Goal: Transaction & Acquisition: Obtain resource

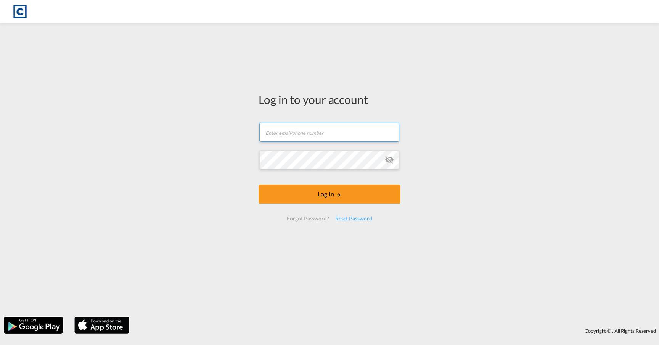
click at [298, 137] on input "text" at bounding box center [329, 131] width 140 height 19
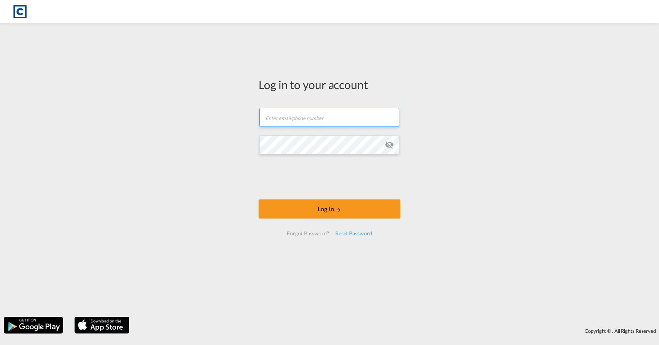
click at [0, 0] on com-1password-button at bounding box center [0, 0] width 0 height 0
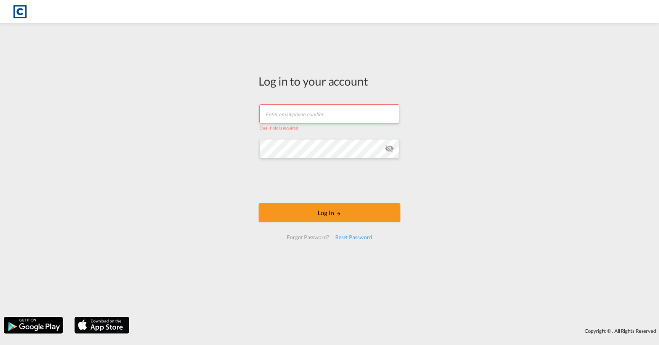
type input "[EMAIL_ADDRESS][PERSON_NAME][DOMAIN_NAME]"
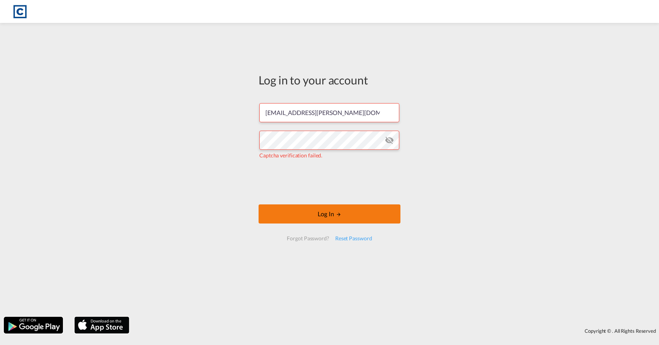
click at [335, 218] on button "Log In" at bounding box center [330, 213] width 142 height 19
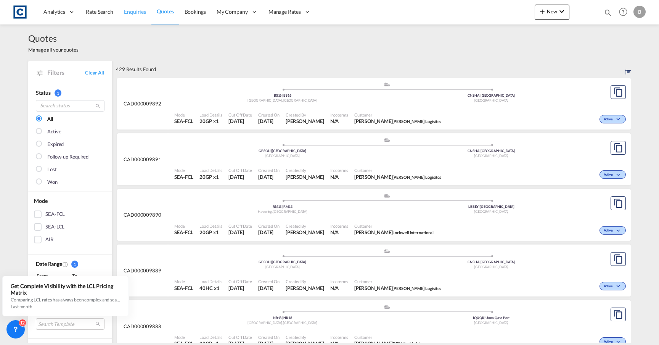
click at [125, 14] on span "Enquiries" at bounding box center [135, 11] width 22 height 6
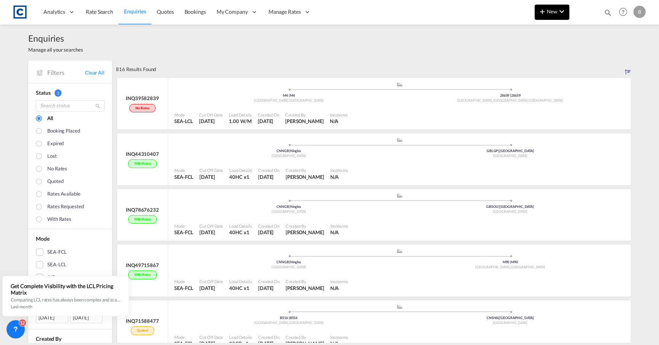
click at [549, 7] on button "New" at bounding box center [552, 12] width 35 height 15
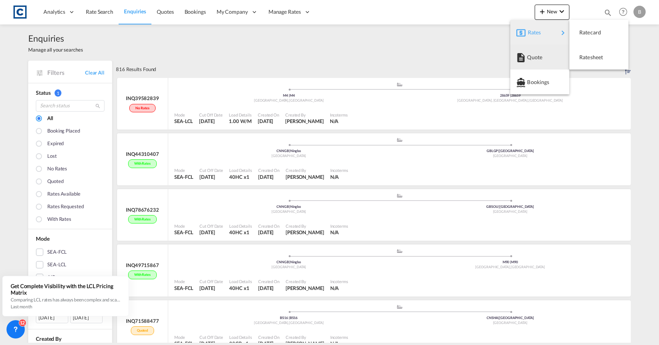
click at [454, 53] on md-backdrop at bounding box center [329, 172] width 659 height 345
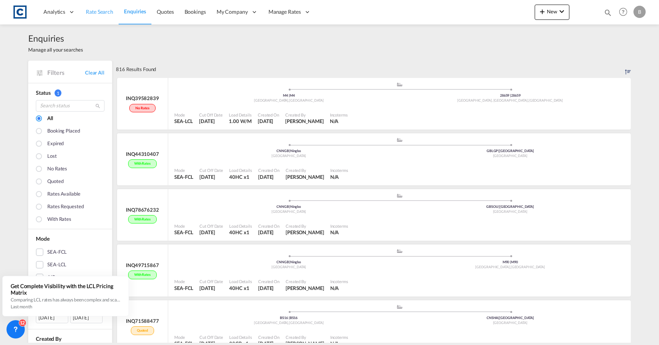
click at [106, 14] on span "Rate Search" at bounding box center [99, 11] width 27 height 6
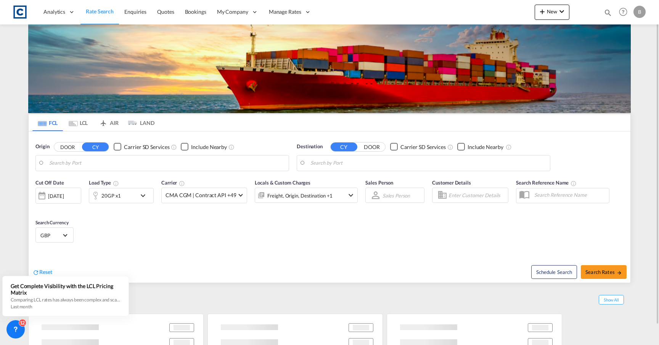
type input "Ningbo, CNNGB"
type input "[GEOGRAPHIC_DATA], [GEOGRAPHIC_DATA]"
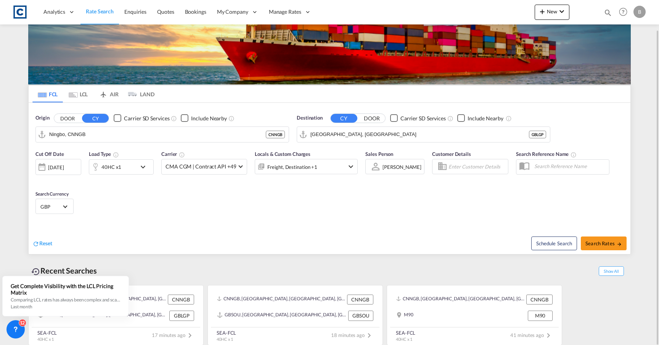
scroll to position [30, 0]
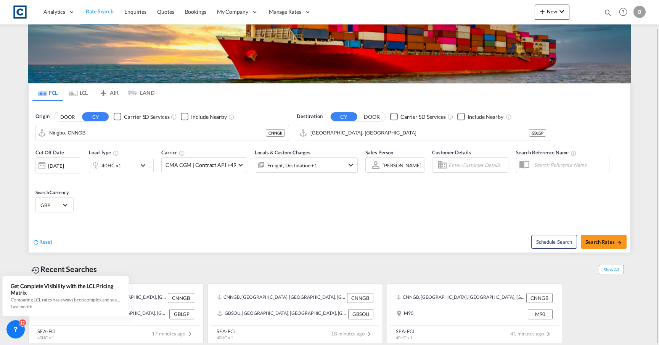
click at [73, 93] on md-icon "Use the left and right arrow keys to navigate between tabs" at bounding box center [73, 93] width 9 height 6
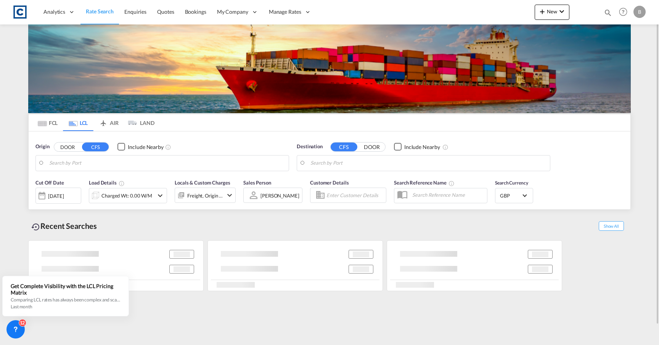
scroll to position [0, 0]
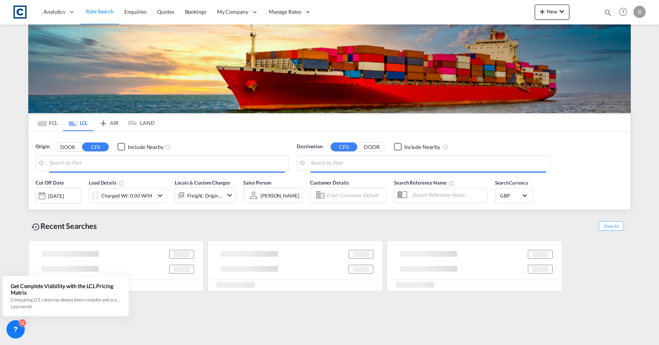
type input "GB-M4, [GEOGRAPHIC_DATA]"
type input "US-28659, [GEOGRAPHIC_DATA], [GEOGRAPHIC_DATA], [US_STATE]"
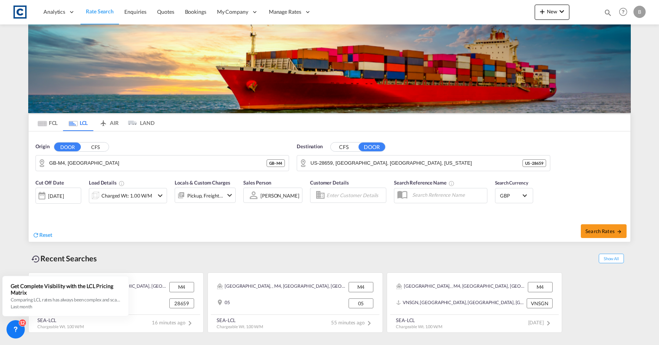
click at [99, 146] on button "CFS" at bounding box center [95, 146] width 27 height 9
click at [216, 165] on body "Analytics Reports Dashboard Rate Search Enquiries Quotes Bookings" at bounding box center [329, 172] width 659 height 345
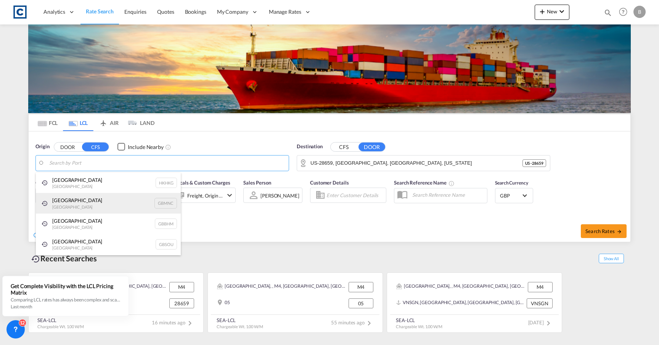
click at [88, 208] on div "Manchester [GEOGRAPHIC_DATA] GBMNC" at bounding box center [108, 203] width 145 height 21
type input "[GEOGRAPHIC_DATA], GBMNC"
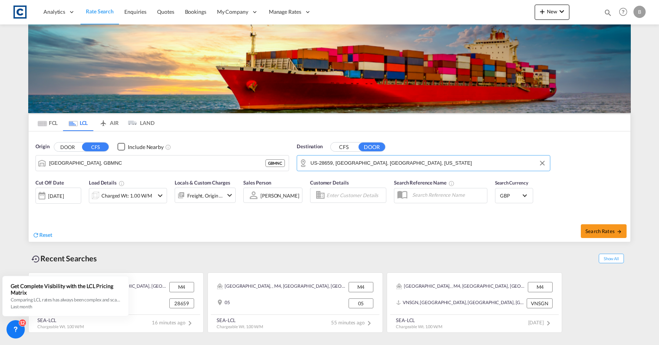
click at [438, 159] on input "US-28659, [GEOGRAPHIC_DATA], [GEOGRAPHIC_DATA], [US_STATE]" at bounding box center [429, 162] width 236 height 11
click at [343, 148] on button "CFS" at bounding box center [344, 146] width 27 height 9
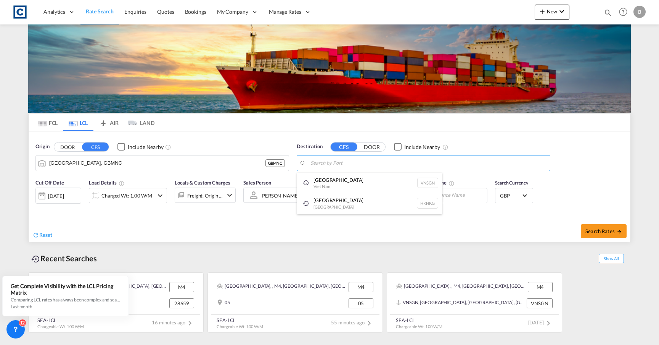
type input "f"
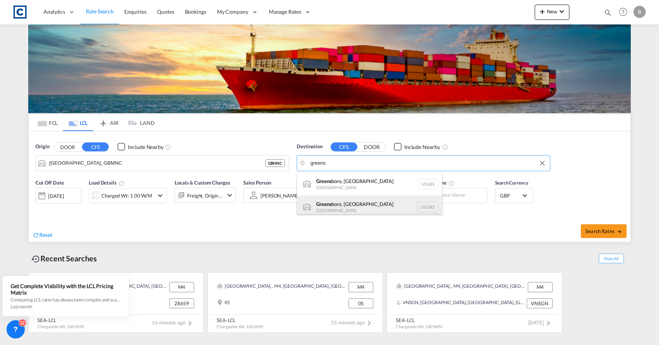
click at [352, 201] on div "Greens boro, [GEOGRAPHIC_DATA] [GEOGRAPHIC_DATA] USGBO" at bounding box center [369, 206] width 145 height 23
type input "[GEOGRAPHIC_DATA], [GEOGRAPHIC_DATA], [GEOGRAPHIC_DATA]"
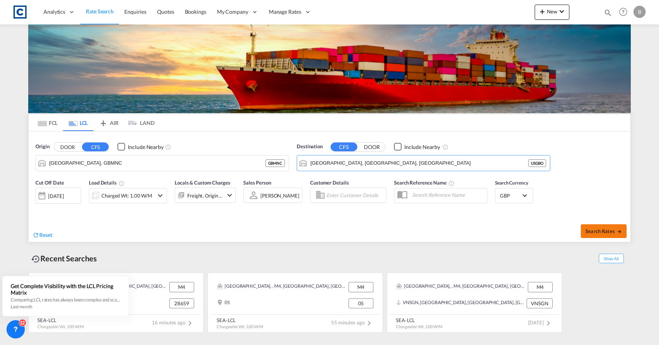
click at [605, 230] on span "Search Rates" at bounding box center [604, 231] width 37 height 6
type input "GBMNC to USGBO / [DATE]"
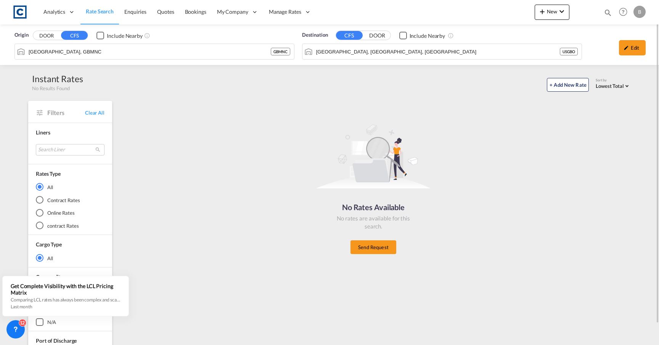
click at [57, 33] on button "DOOR" at bounding box center [46, 35] width 27 height 9
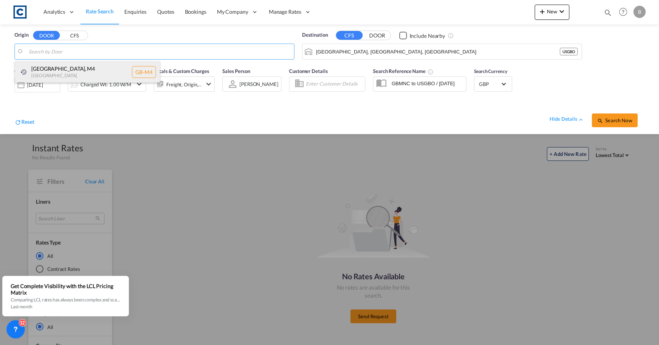
click at [60, 65] on div "[GEOGRAPHIC_DATA] , [GEOGRAPHIC_DATA] [GEOGRAPHIC_DATA]-M4" at bounding box center [87, 72] width 145 height 22
type input "GB-M4, [GEOGRAPHIC_DATA]"
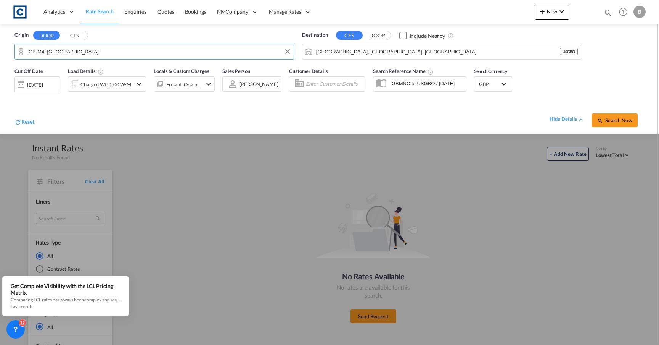
click at [406, 254] on div at bounding box center [329, 172] width 659 height 345
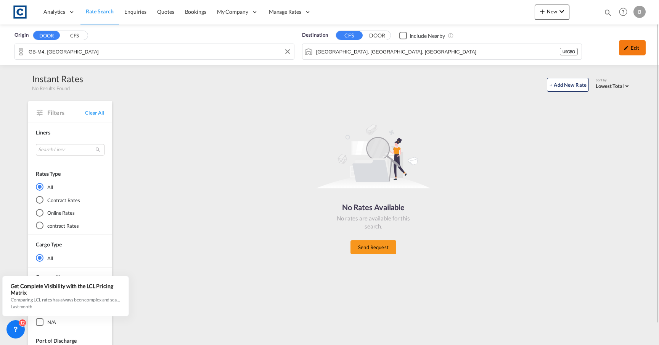
click at [620, 50] on div "Edit" at bounding box center [632, 47] width 27 height 15
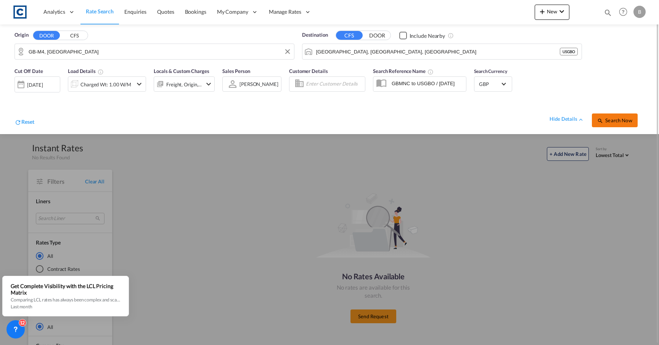
click at [603, 118] on md-icon "icon-magnify" at bounding box center [600, 121] width 6 height 6
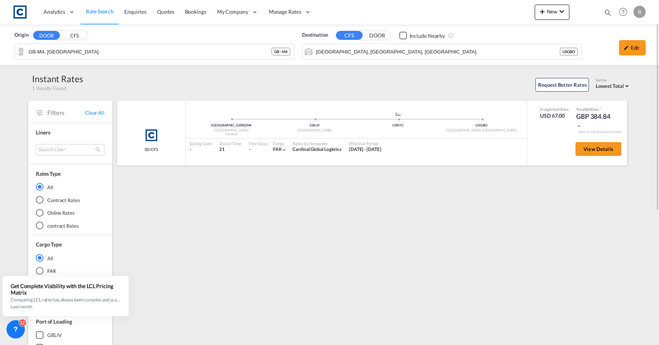
click at [228, 151] on div "21" at bounding box center [230, 149] width 22 height 6
click at [464, 145] on div "Sailing Date - Transit Time 21 Free Days View - Cargo FAK | Rates by Forwarder …" at bounding box center [356, 146] width 341 height 16
click at [434, 129] on div "[GEOGRAPHIC_DATA] | M4 United Kingdom Cardinal .a{fill:#aaa8ad;} .a{fill:#aaa8a…" at bounding box center [356, 122] width 341 height 23
click at [585, 150] on span "View Details" at bounding box center [599, 149] width 30 height 6
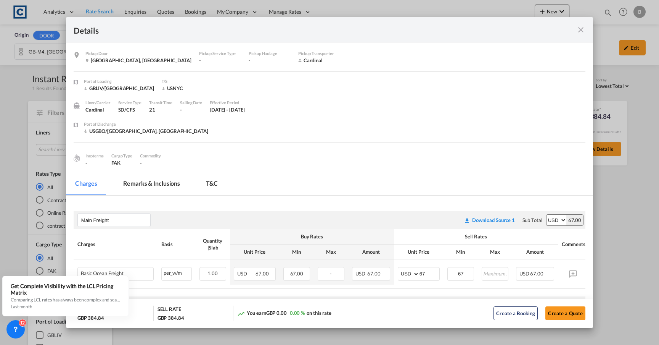
click at [605, 89] on div "Details Pickup Door [GEOGRAPHIC_DATA], [GEOGRAPHIC_DATA] Pickup Service Type - …" at bounding box center [329, 172] width 659 height 345
click at [580, 38] on div "Details" at bounding box center [329, 29] width 527 height 25
click at [580, 32] on md-icon "icon-close fg-AAA8AD m-0 cursor" at bounding box center [580, 29] width 9 height 9
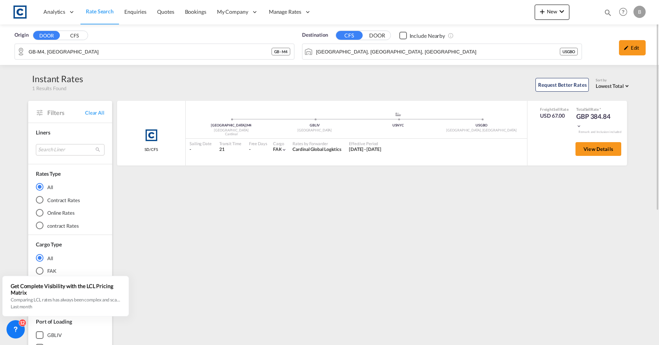
click at [376, 34] on button "DOOR" at bounding box center [377, 35] width 27 height 9
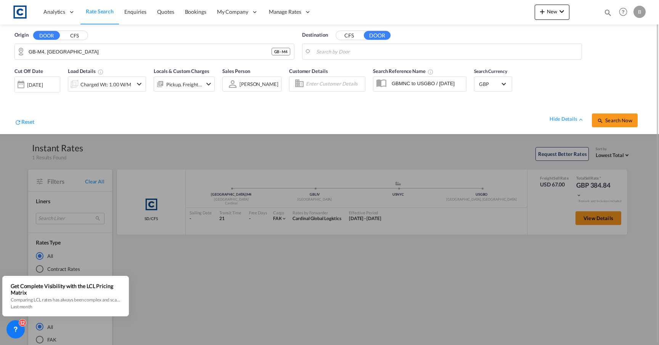
click at [373, 52] on body "Analytics Reports Dashboard Rate Search Enquiries Quotes Bookings" at bounding box center [329, 172] width 659 height 345
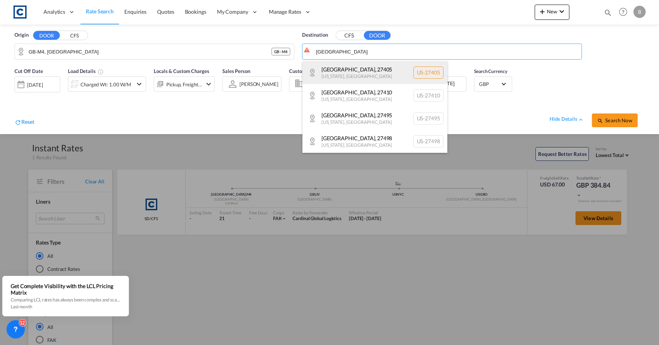
click at [368, 66] on div "[GEOGRAPHIC_DATA] , [GEOGRAPHIC_DATA][US_STATE] , [GEOGRAPHIC_DATA] [GEOGRAPHIC…" at bounding box center [375, 72] width 145 height 23
type input "US-27405, [GEOGRAPHIC_DATA], [US_STATE]"
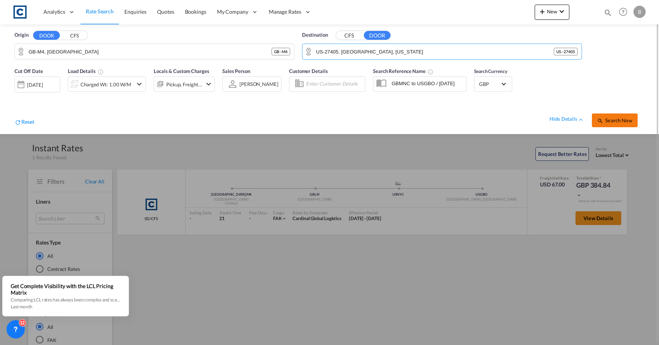
click at [606, 119] on span "Search Now" at bounding box center [614, 120] width 35 height 6
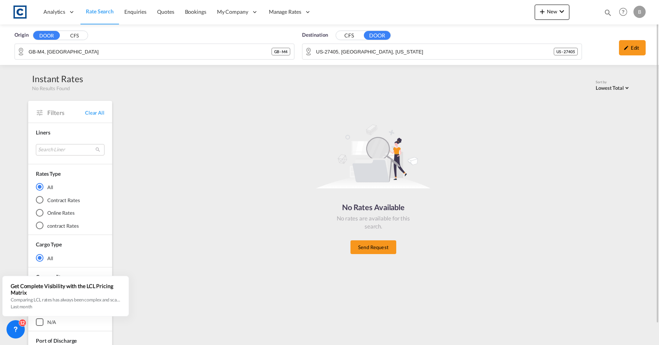
click at [352, 37] on button "CFS" at bounding box center [349, 35] width 27 height 9
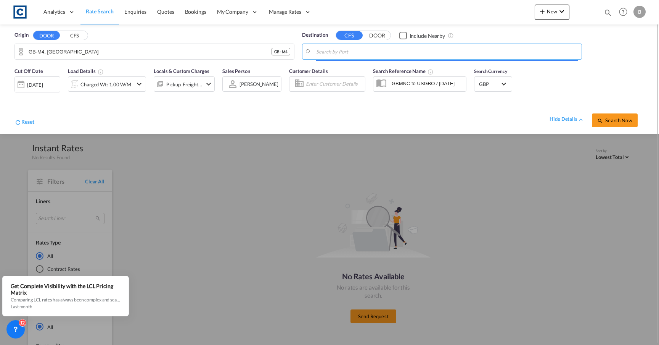
click at [354, 52] on body "Analytics Reports Dashboard Rate Search Enquiries Quotes Bookings" at bounding box center [329, 172] width 659 height 345
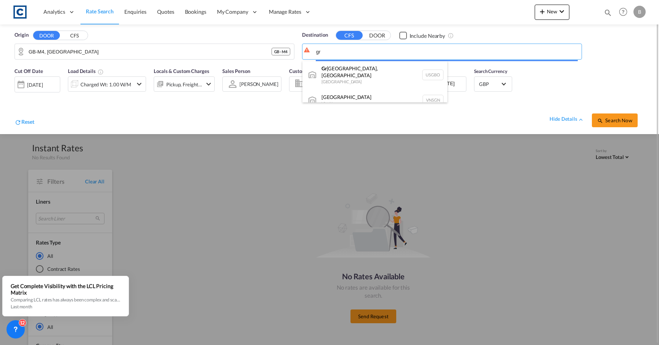
type input "g"
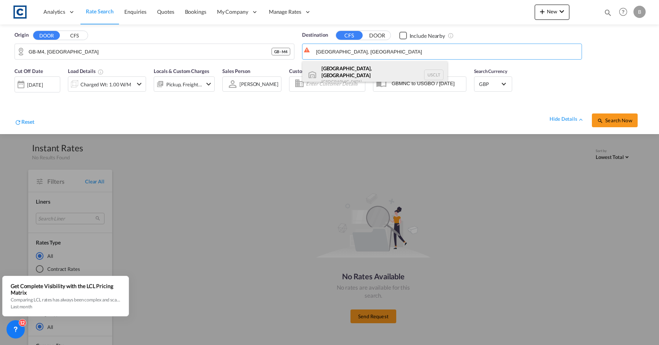
click at [356, 73] on div "[GEOGRAPHIC_DATA], [GEOGRAPHIC_DATA] [GEOGRAPHIC_DATA] USCLT" at bounding box center [375, 74] width 145 height 27
type input "[GEOGRAPHIC_DATA], [GEOGRAPHIC_DATA], USCLT"
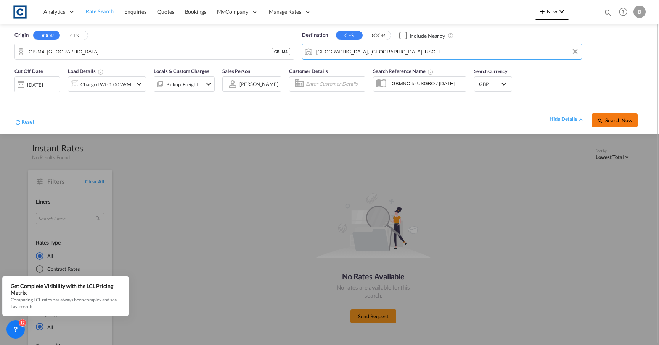
click at [614, 123] on button "Search Now" at bounding box center [615, 120] width 46 height 14
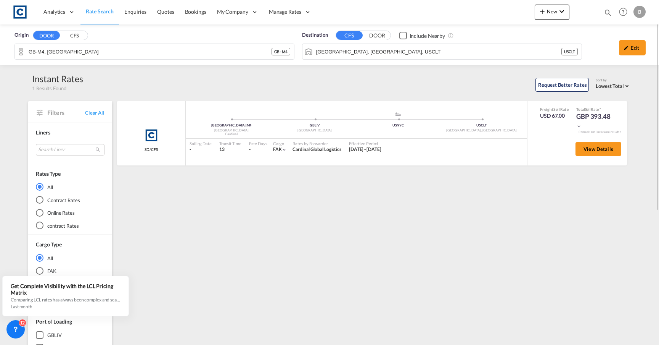
click at [375, 35] on button "DOOR" at bounding box center [377, 35] width 27 height 9
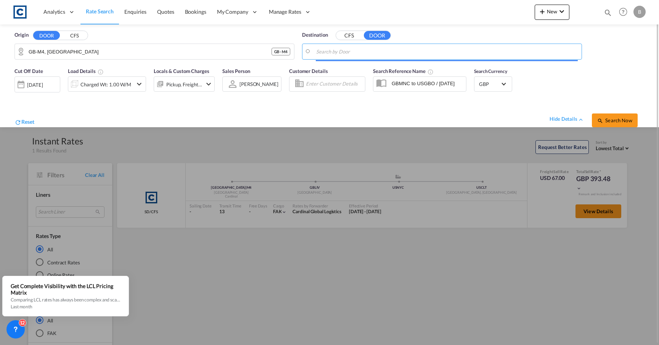
click at [368, 52] on body "Analytics Reports Dashboard Rate Search Enquiries Quotes Bookings" at bounding box center [329, 172] width 659 height 345
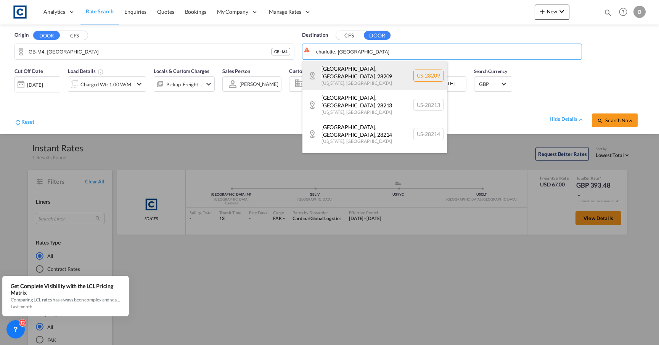
click at [362, 72] on div "[GEOGRAPHIC_DATA][US_STATE] , [GEOGRAPHIC_DATA] [GEOGRAPHIC_DATA]-28209" at bounding box center [375, 75] width 145 height 29
type input "US-28209, [GEOGRAPHIC_DATA], [GEOGRAPHIC_DATA], [US_STATE]"
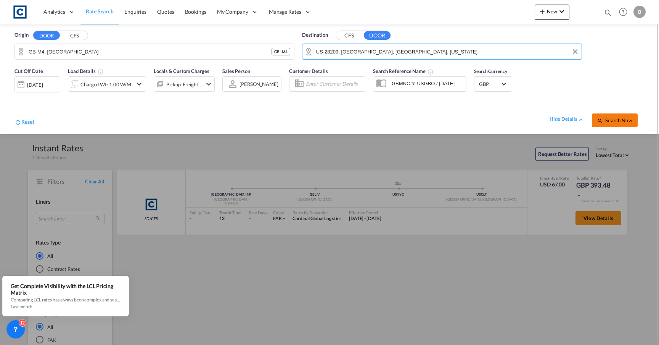
click at [599, 121] on md-icon "icon-magnify" at bounding box center [600, 121] width 6 height 6
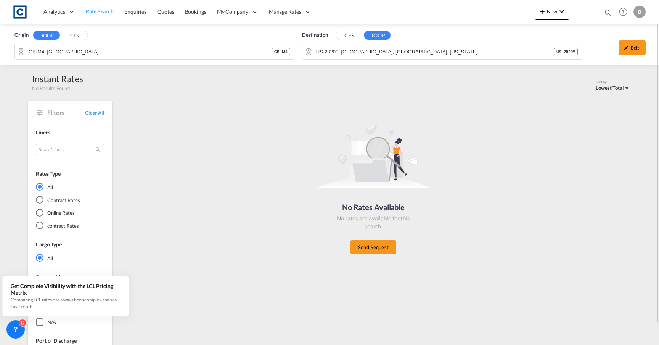
click at [352, 42] on div "Destination CFS DOOR US-28209, [GEOGRAPHIC_DATA], [GEOGRAPHIC_DATA], [US_STATE]…" at bounding box center [442, 45] width 280 height 28
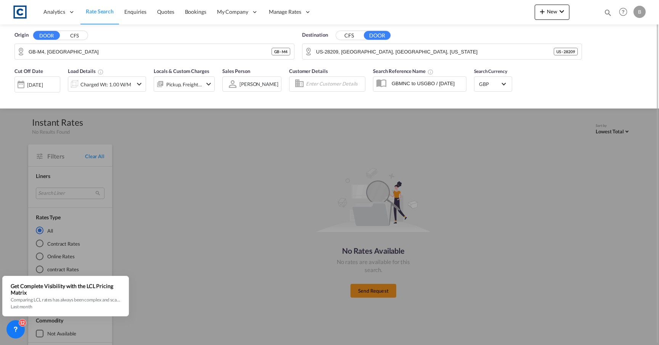
click at [349, 39] on button "CFS" at bounding box center [349, 35] width 27 height 9
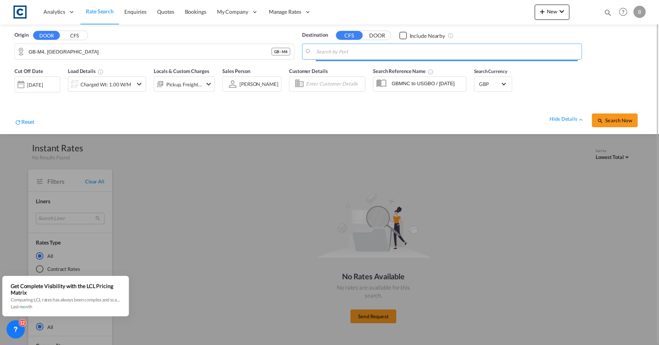
click at [346, 53] on input "Search by Port" at bounding box center [447, 51] width 262 height 11
click at [426, 56] on input "Search by Port" at bounding box center [447, 51] width 262 height 11
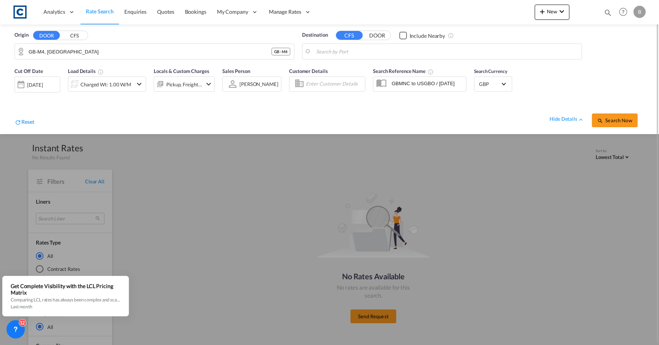
click at [421, 54] on body "Analytics Reports Dashboard Rate Search Enquiries Quotes Bookings" at bounding box center [329, 172] width 659 height 345
paste input "Manta"
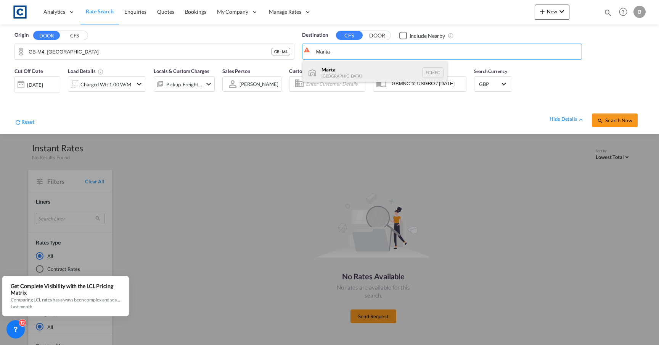
click at [401, 69] on div "Manta [GEOGRAPHIC_DATA] ECMEC" at bounding box center [375, 72] width 145 height 23
type input "Manta, ECMEC"
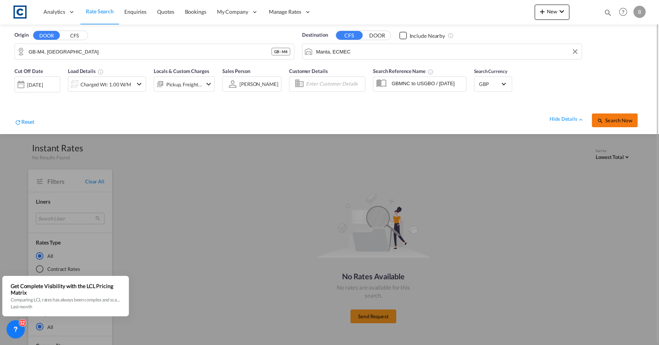
click at [599, 118] on md-icon "icon-magnify" at bounding box center [600, 121] width 6 height 6
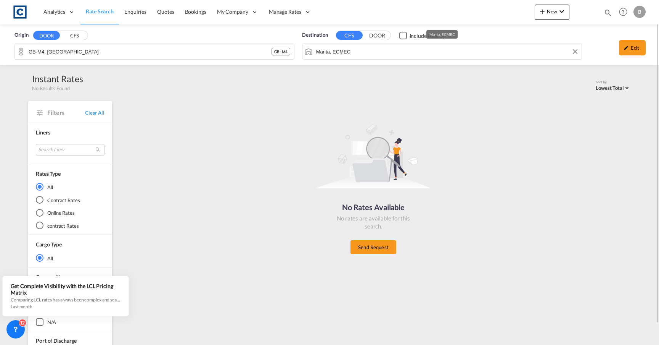
click at [383, 54] on input "Manta, ECMEC" at bounding box center [447, 51] width 262 height 11
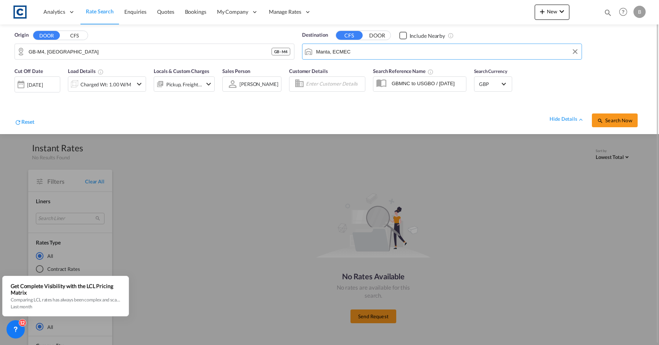
paste input "rrakech"
click at [373, 72] on div "[GEOGRAPHIC_DATA] [GEOGRAPHIC_DATA] [GEOGRAPHIC_DATA]" at bounding box center [375, 72] width 145 height 23
type input "[GEOGRAPHIC_DATA], [GEOGRAPHIC_DATA]"
click at [623, 126] on button "Search Now" at bounding box center [615, 120] width 46 height 14
